Goal: Obtain resource: Obtain resource

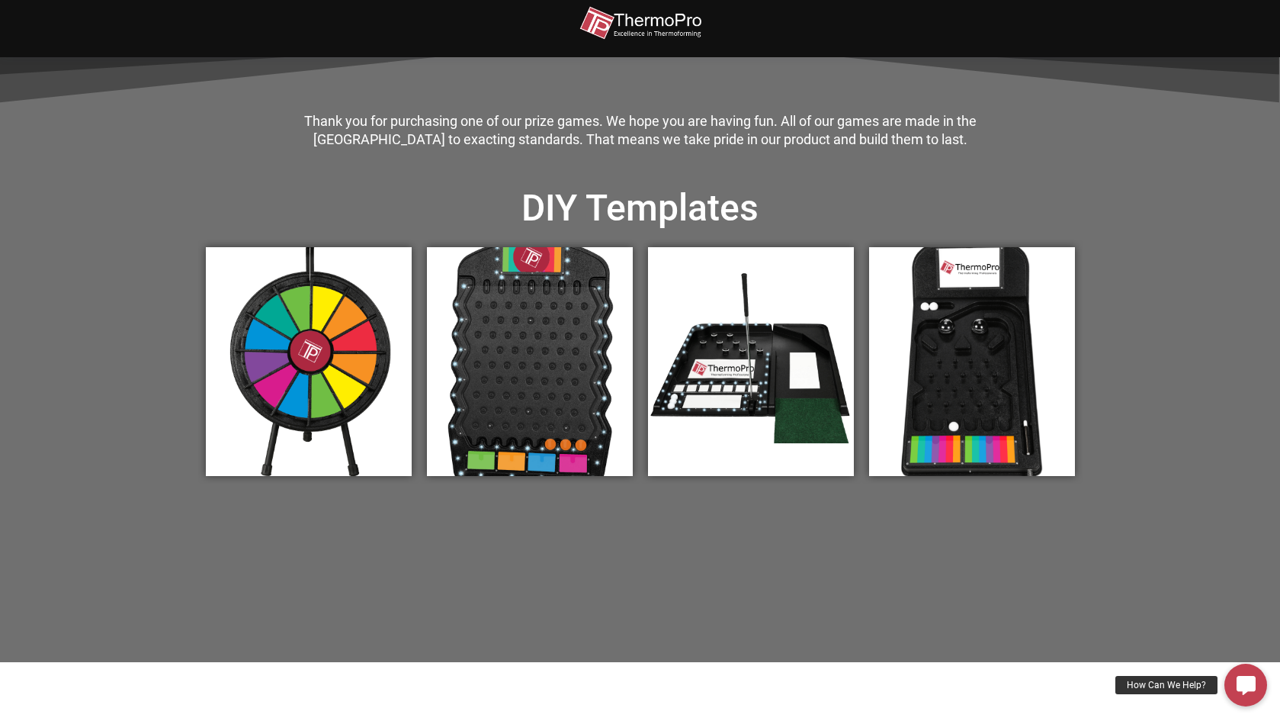
scroll to position [454, 0]
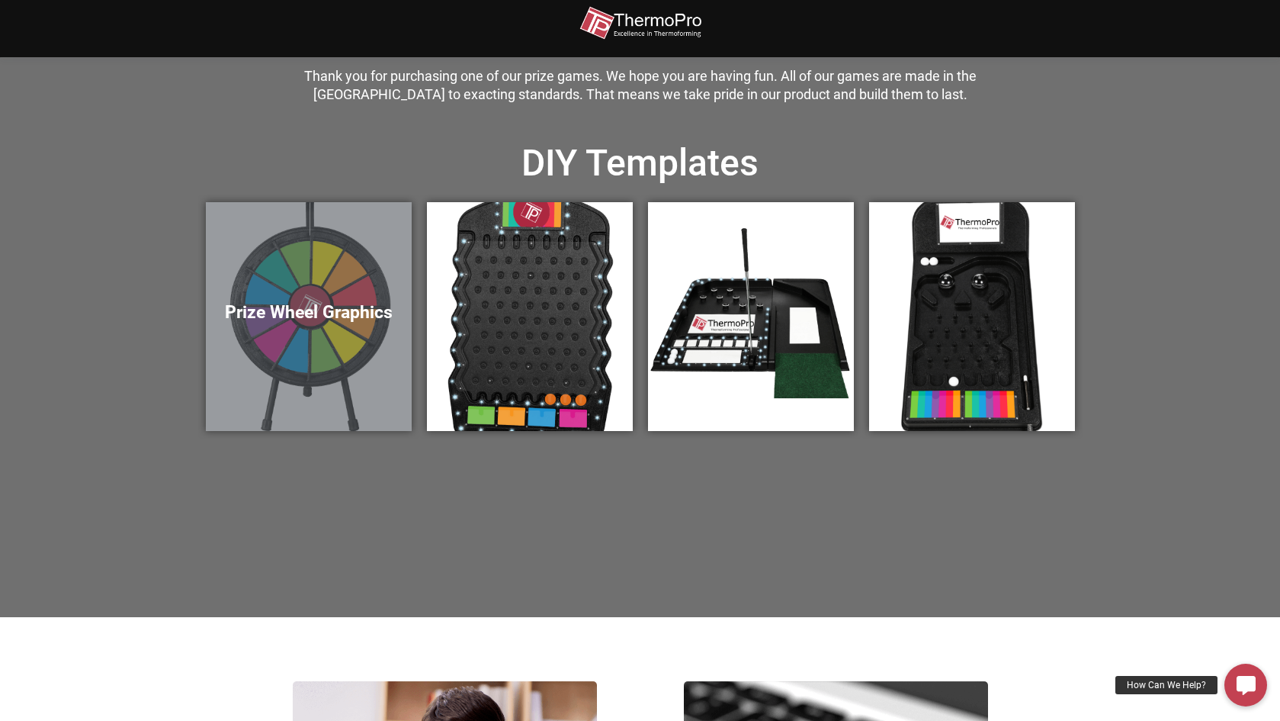
click at [376, 291] on div "Prize Wheel Graphics" at bounding box center [309, 316] width 206 height 229
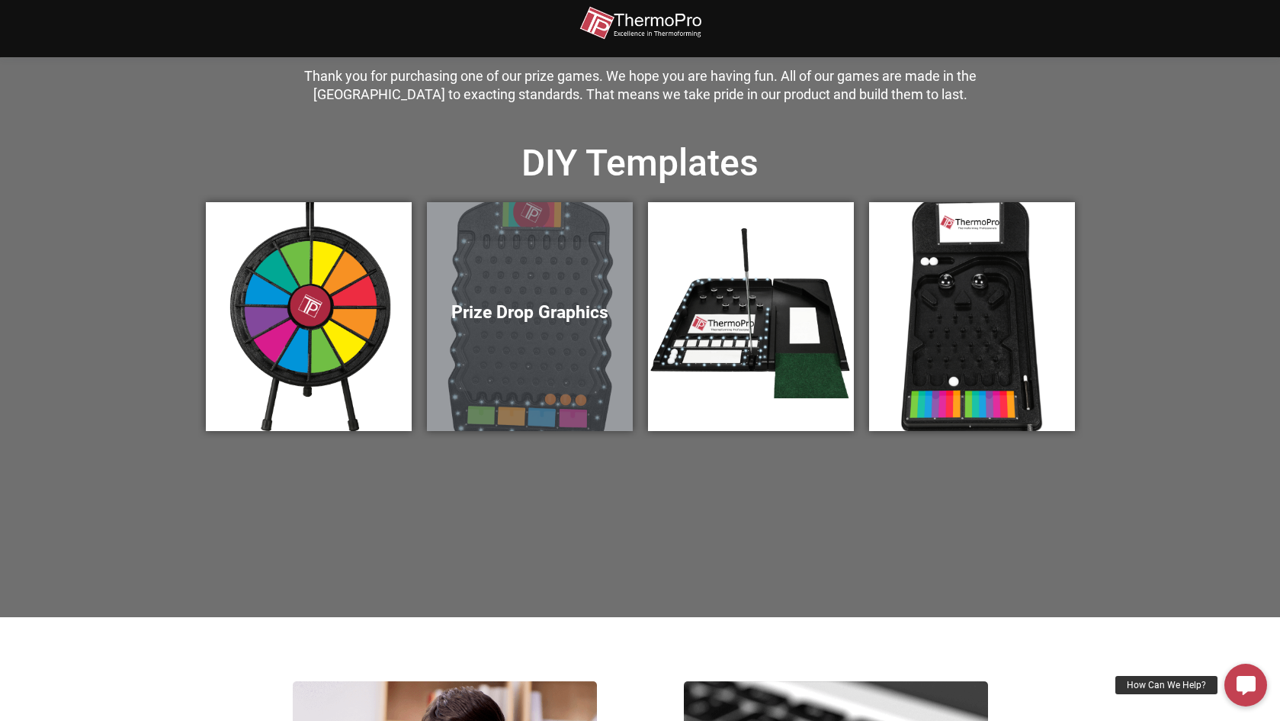
click at [784, 197] on div "Prize Putt Graphics" at bounding box center [751, 316] width 221 height 244
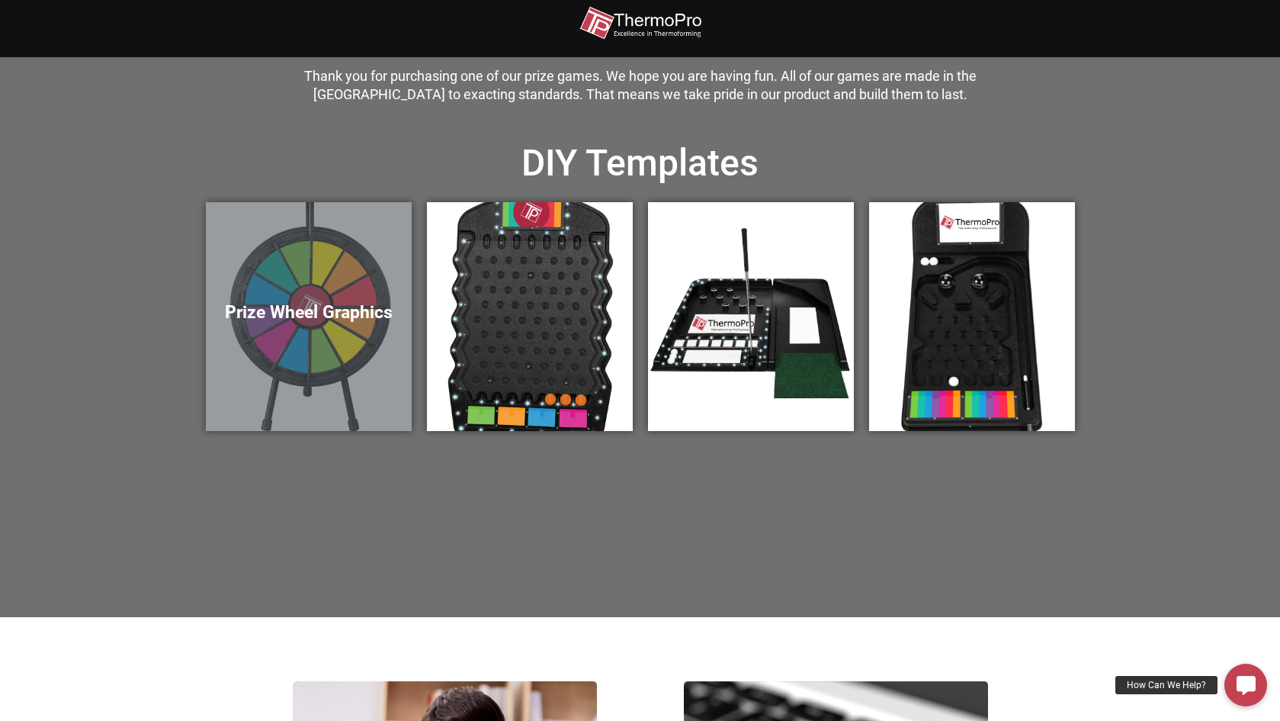
click at [274, 289] on div "Prize Wheel Graphics" at bounding box center [309, 316] width 206 height 229
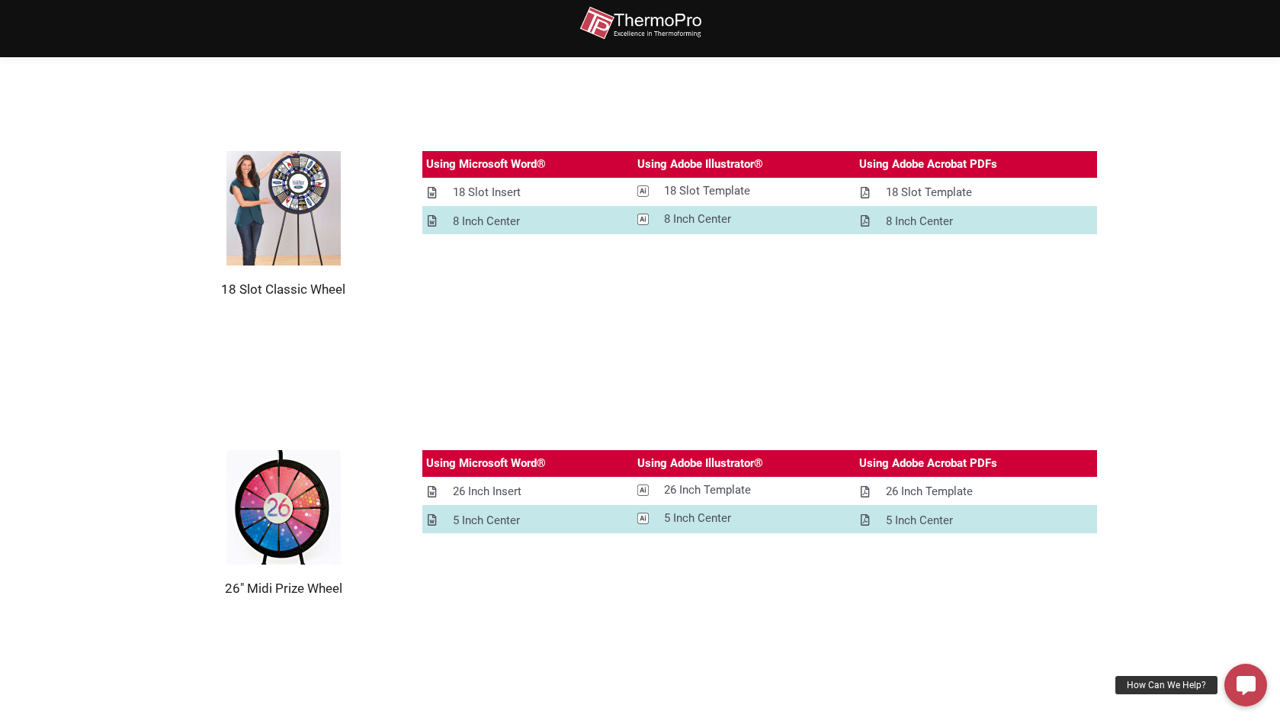
scroll to position [811, 0]
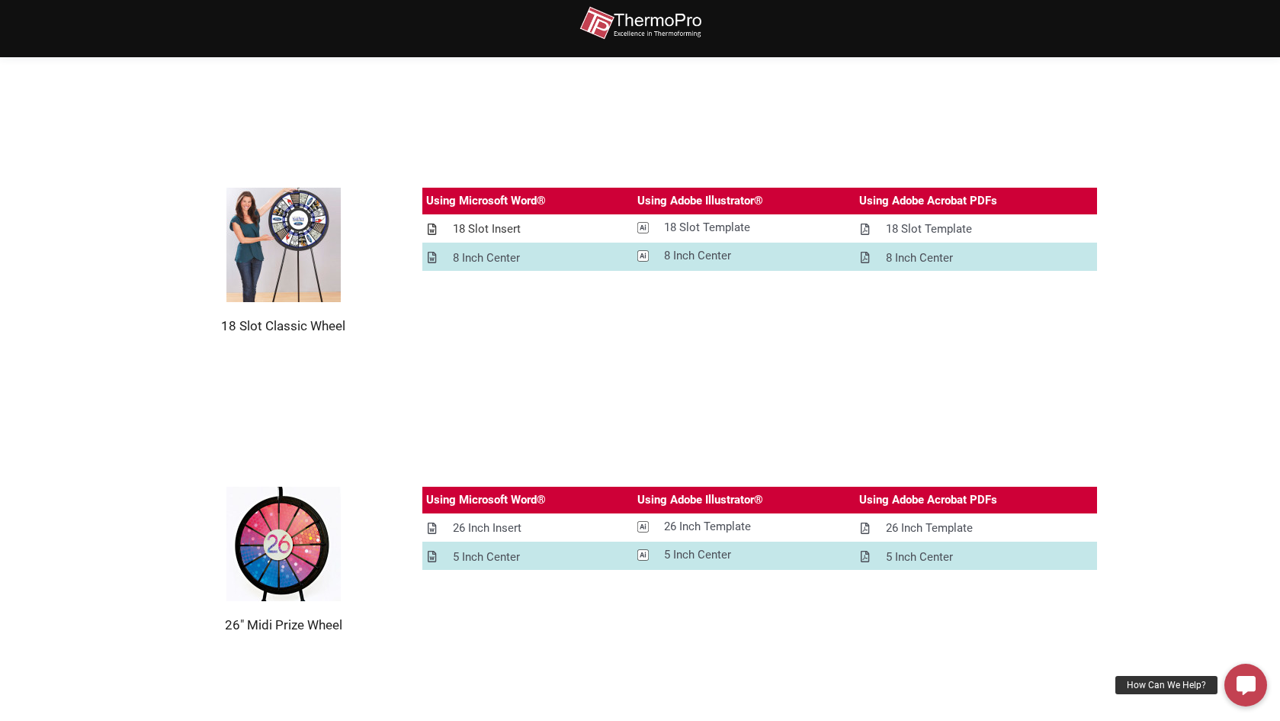
click at [480, 227] on div "18 Slot Insert" at bounding box center [487, 229] width 68 height 19
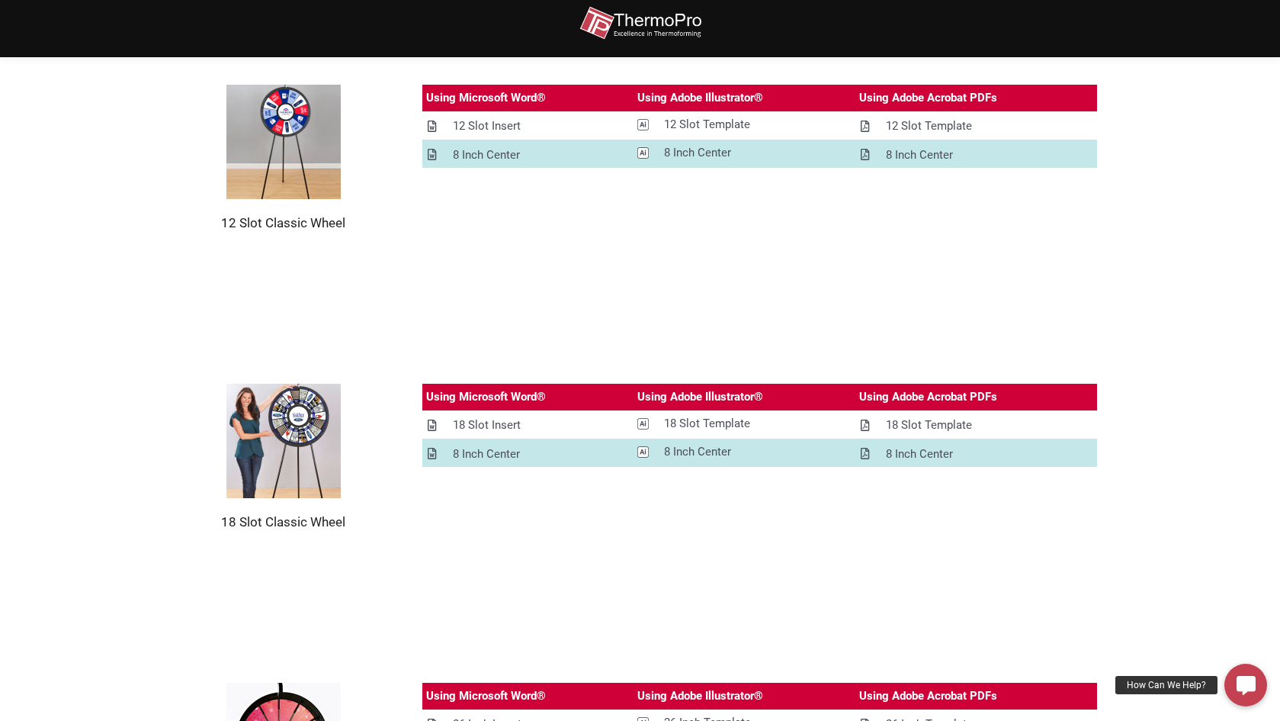
scroll to position [615, 0]
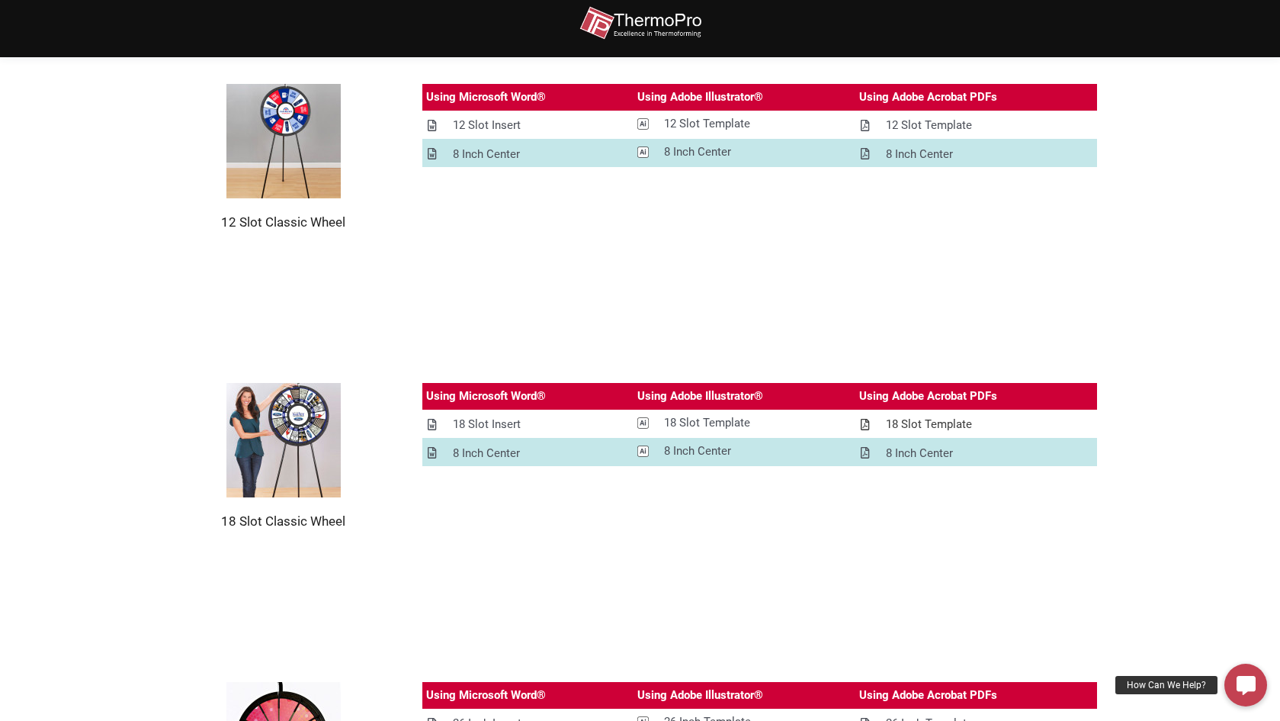
click at [904, 420] on div "18 Slot Template" at bounding box center [929, 424] width 86 height 19
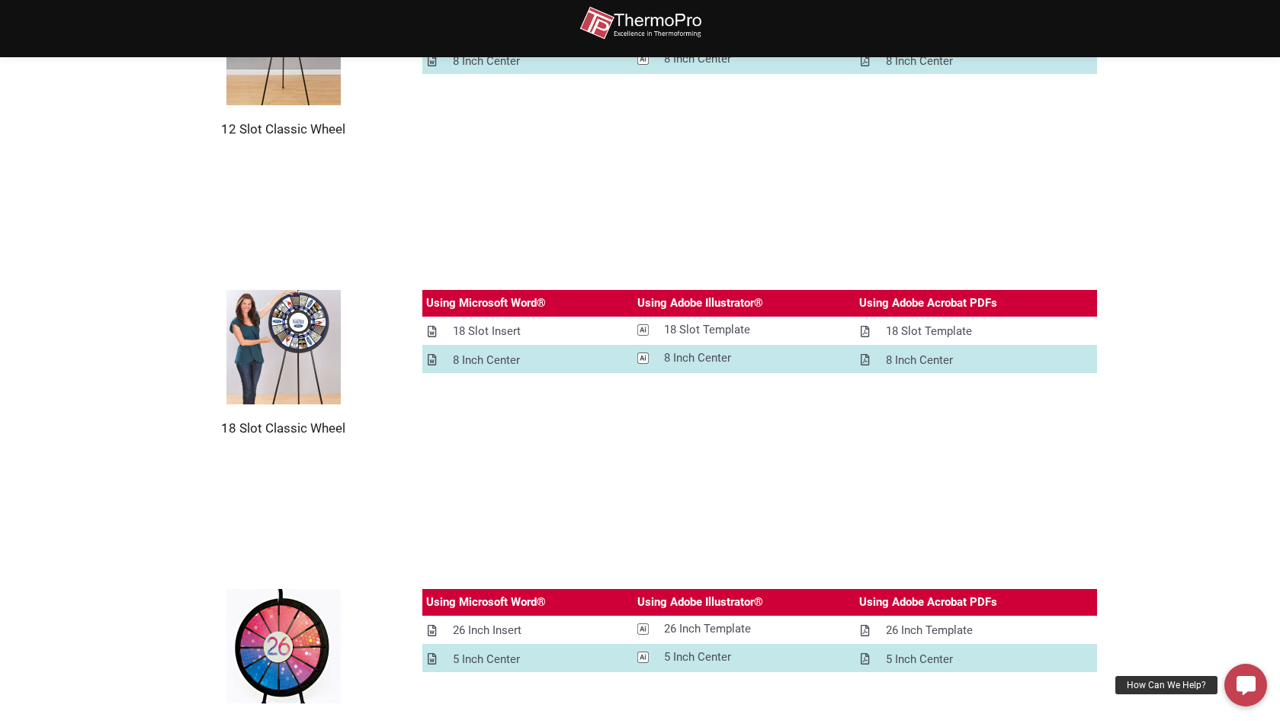
scroll to position [708, 0]
click at [1087, 210] on section "12 Slot Classic Wheel Using Microsoft Word® Using Adobe Illustrator® Using Adob…" at bounding box center [640, 64] width 1280 height 299
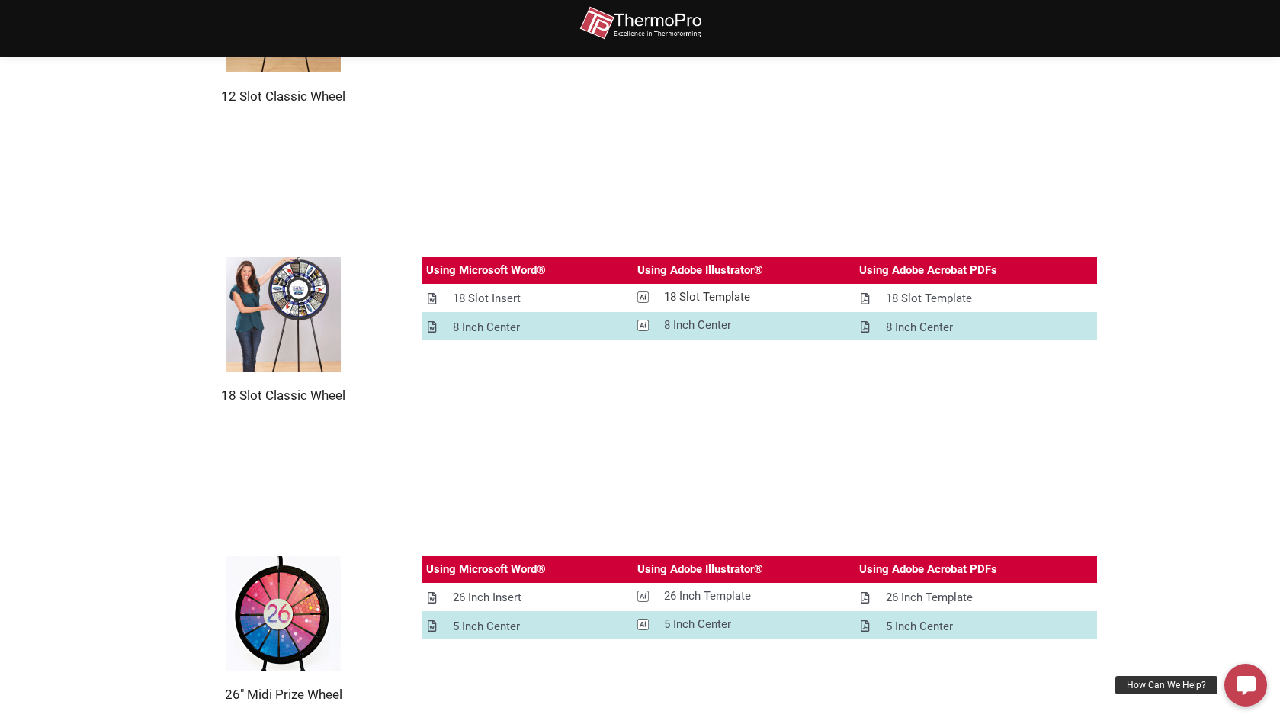
scroll to position [744, 0]
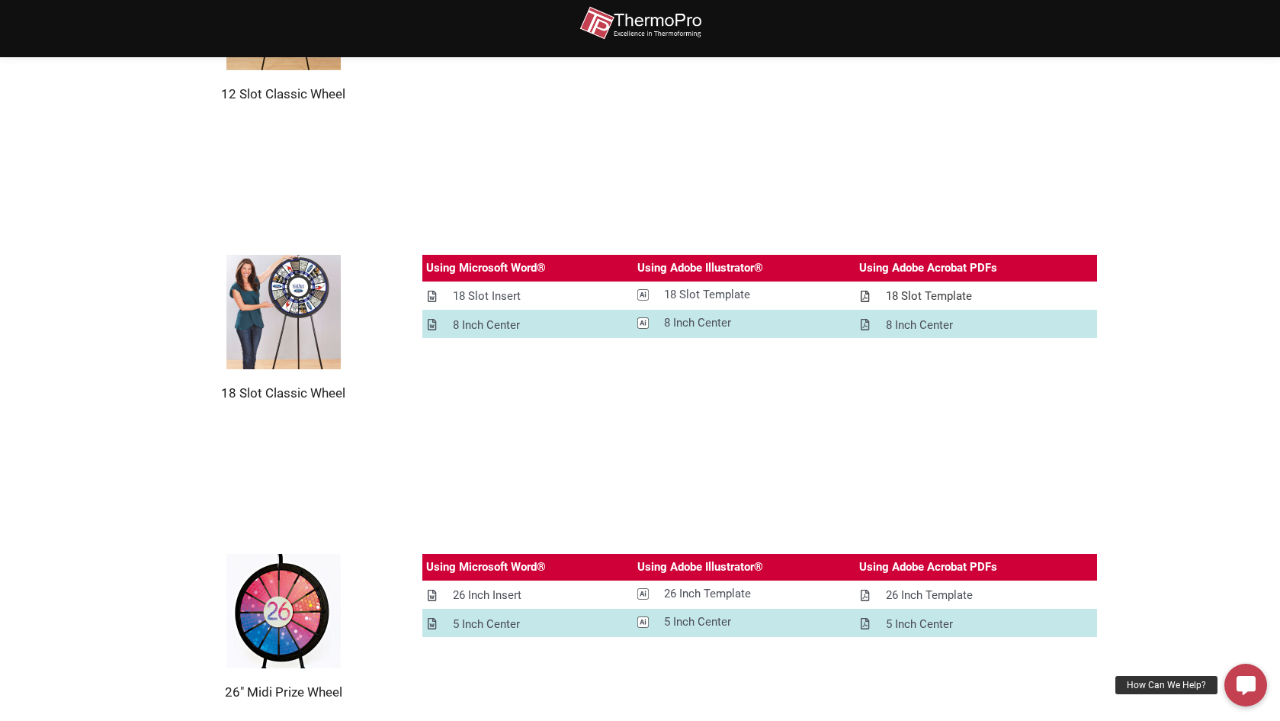
click at [920, 300] on div "18 Slot Template" at bounding box center [929, 296] width 86 height 19
